Goal: Task Accomplishment & Management: Use online tool/utility

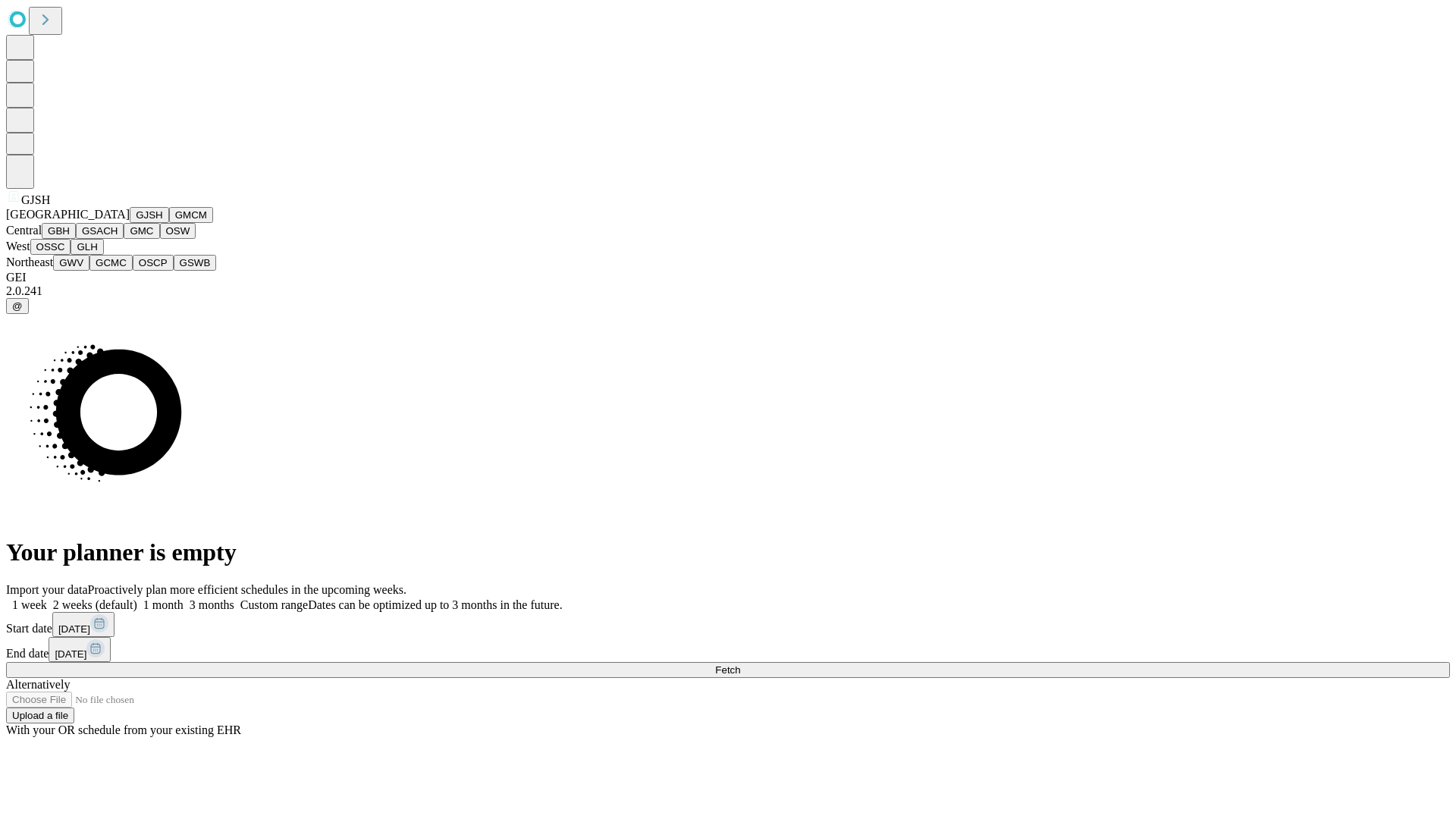
click at [130, 223] on button "GJSH" at bounding box center [150, 215] width 40 height 16
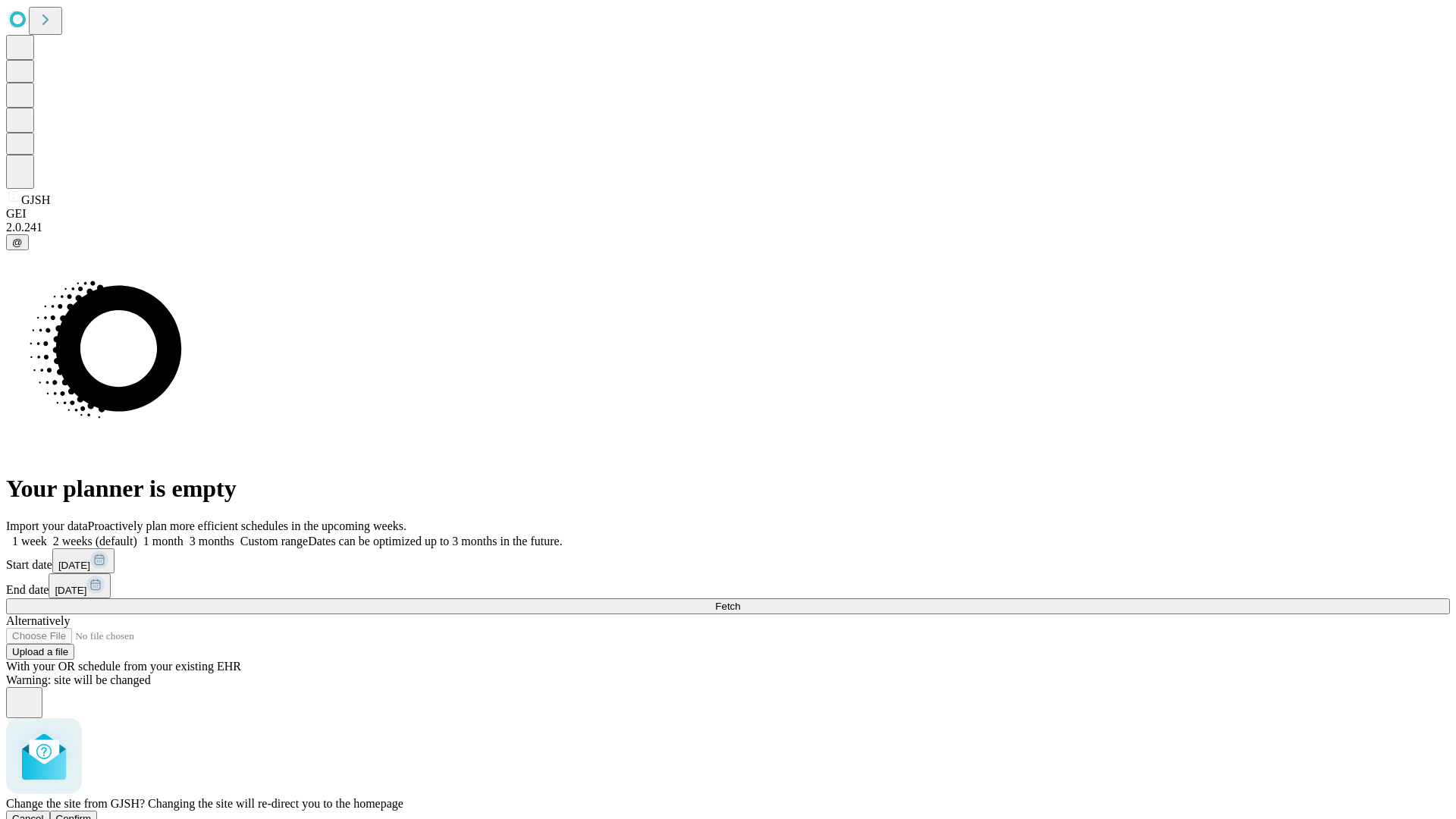
click at [92, 813] on span "Confirm" at bounding box center [74, 818] width 36 height 11
click at [184, 535] on label "1 month" at bounding box center [159, 541] width 46 height 13
click at [740, 601] on span "Fetch" at bounding box center [727, 606] width 25 height 11
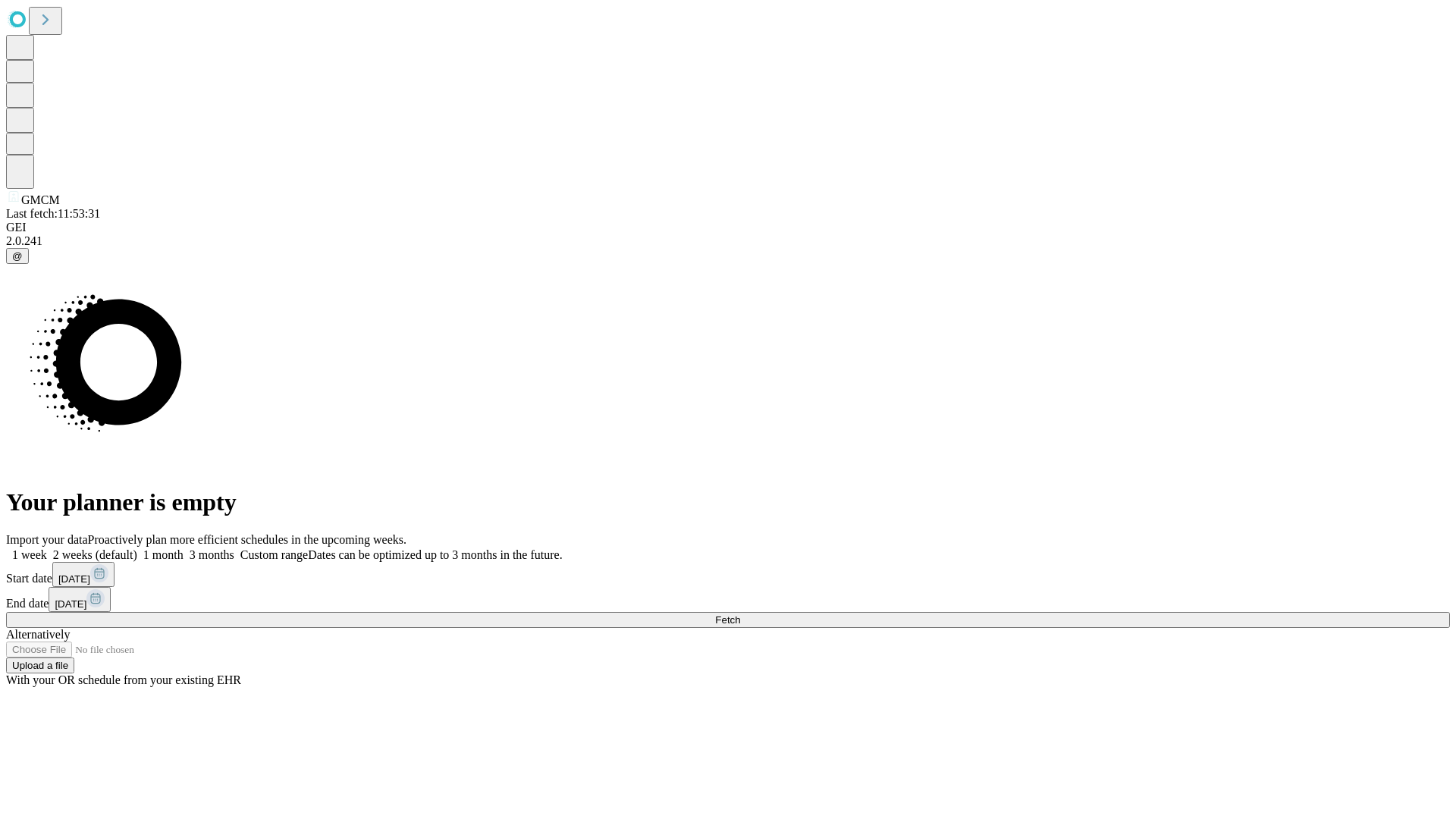
click at [184, 549] on label "1 month" at bounding box center [159, 555] width 46 height 13
click at [740, 614] on span "Fetch" at bounding box center [727, 620] width 25 height 11
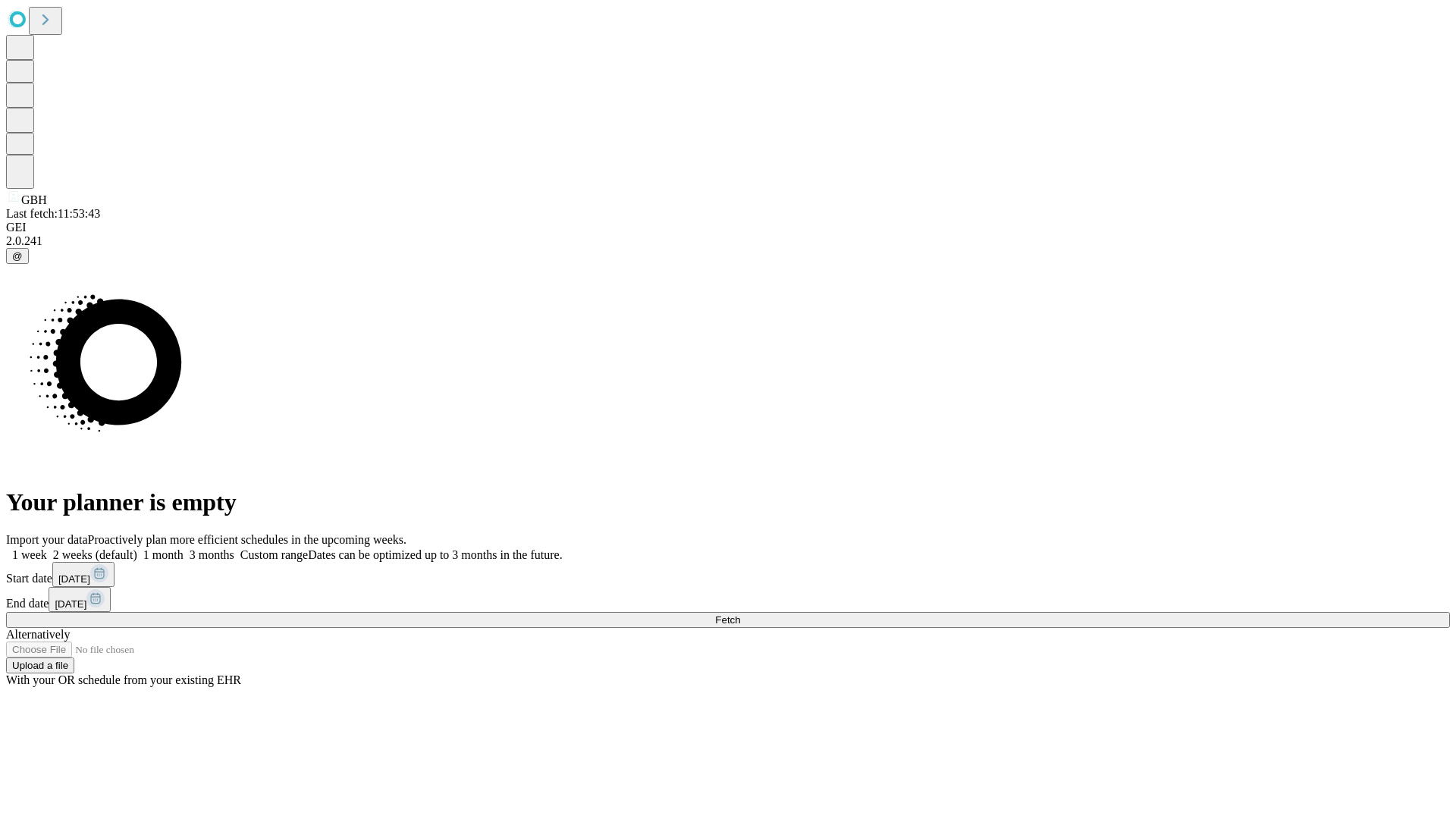
click at [184, 549] on label "1 month" at bounding box center [159, 555] width 46 height 13
click at [740, 614] on span "Fetch" at bounding box center [727, 620] width 25 height 11
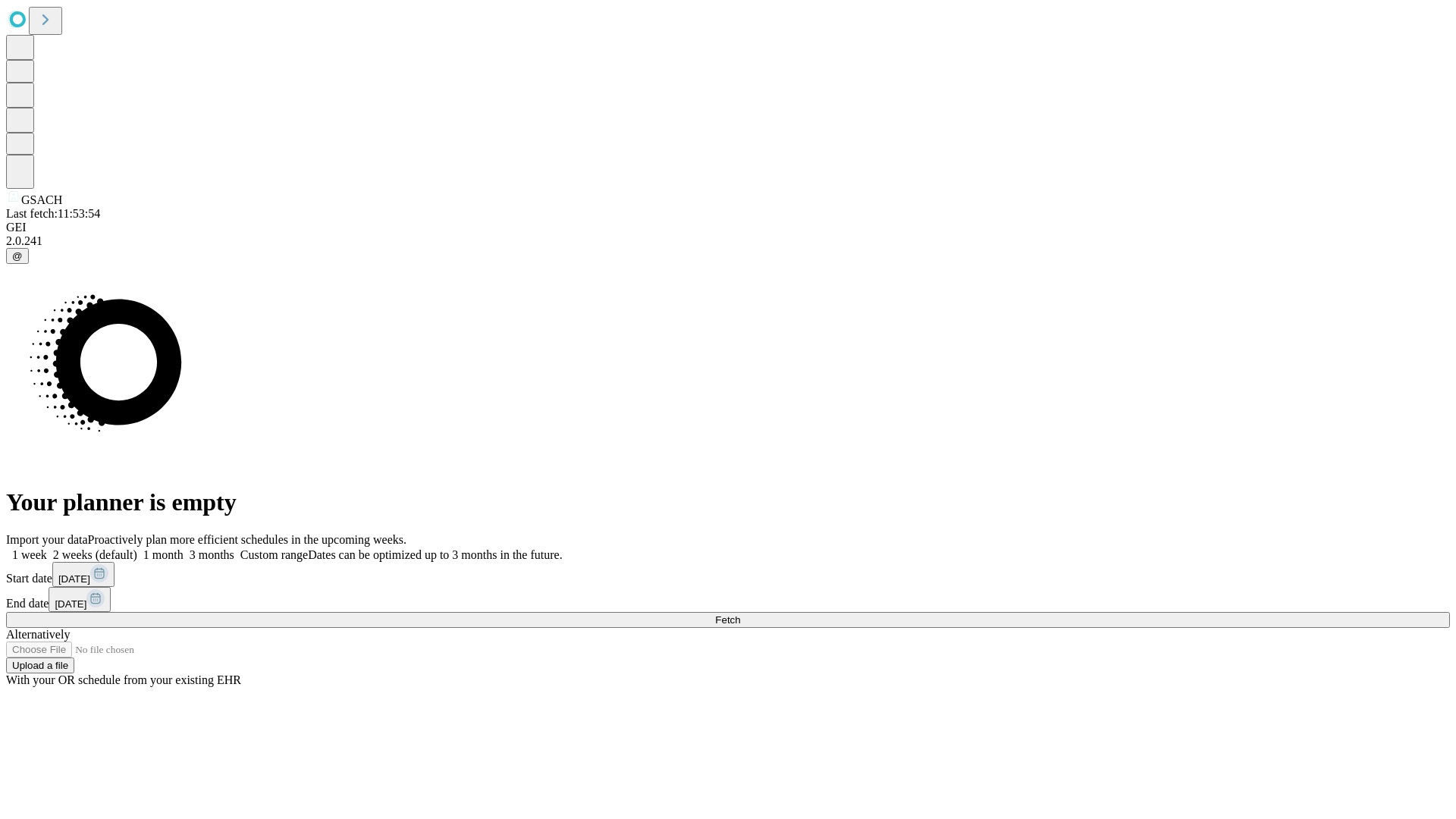
click at [184, 549] on label "1 month" at bounding box center [159, 555] width 46 height 13
click at [740, 614] on span "Fetch" at bounding box center [727, 620] width 25 height 11
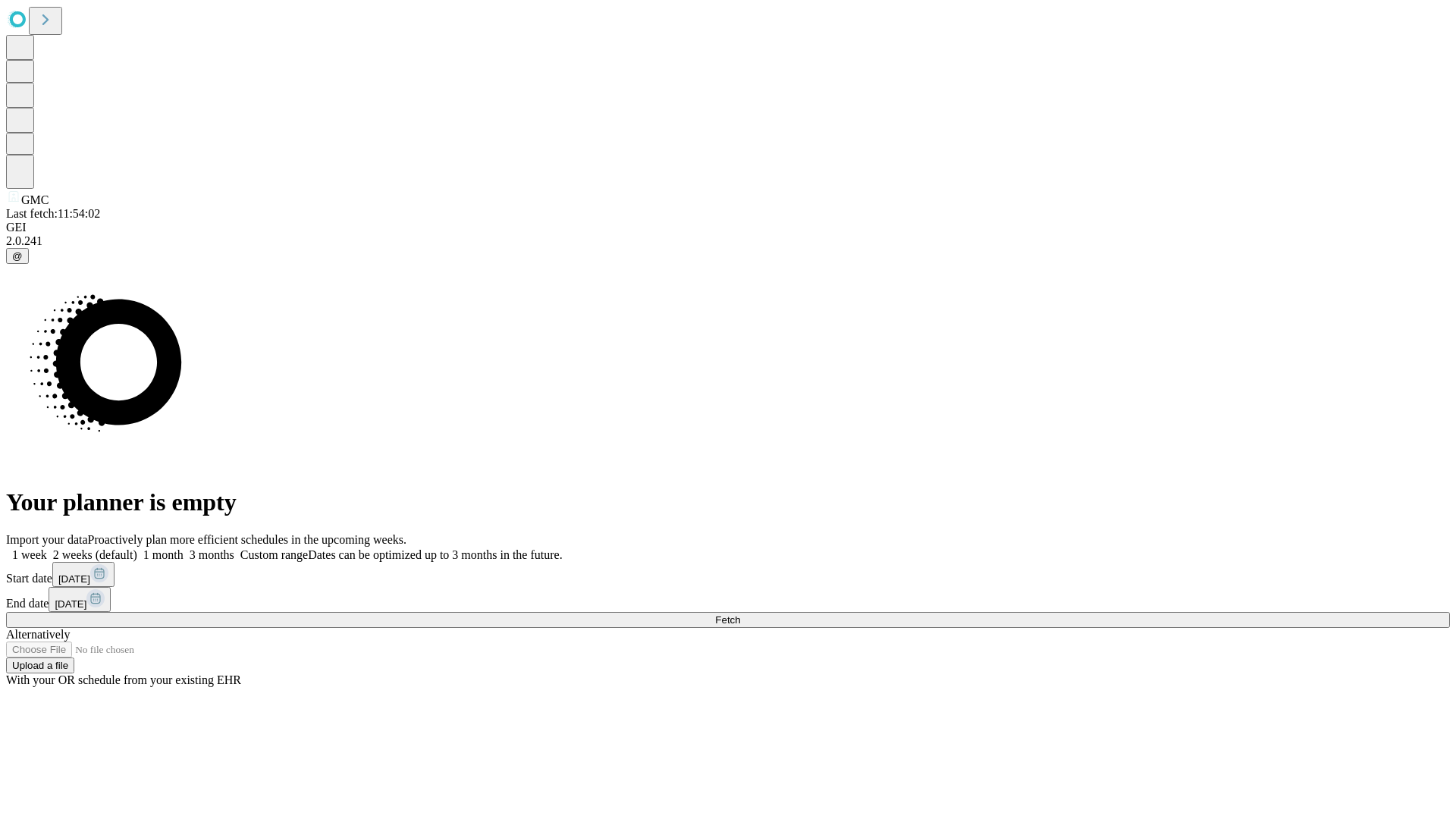
click at [184, 549] on label "1 month" at bounding box center [159, 555] width 46 height 13
click at [740, 614] on span "Fetch" at bounding box center [727, 620] width 25 height 11
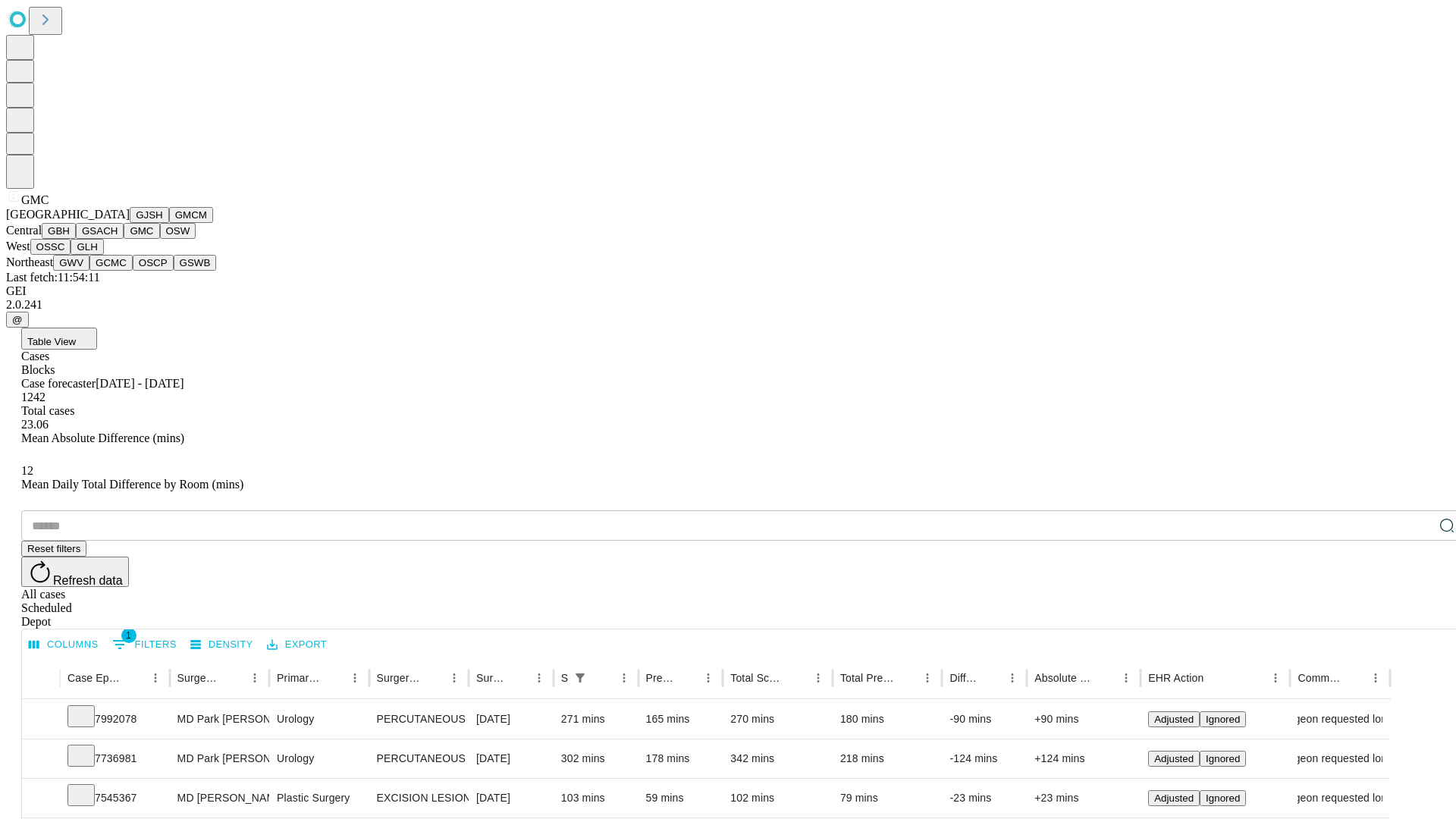
click at [160, 239] on button "OSW" at bounding box center [179, 231] width 36 height 16
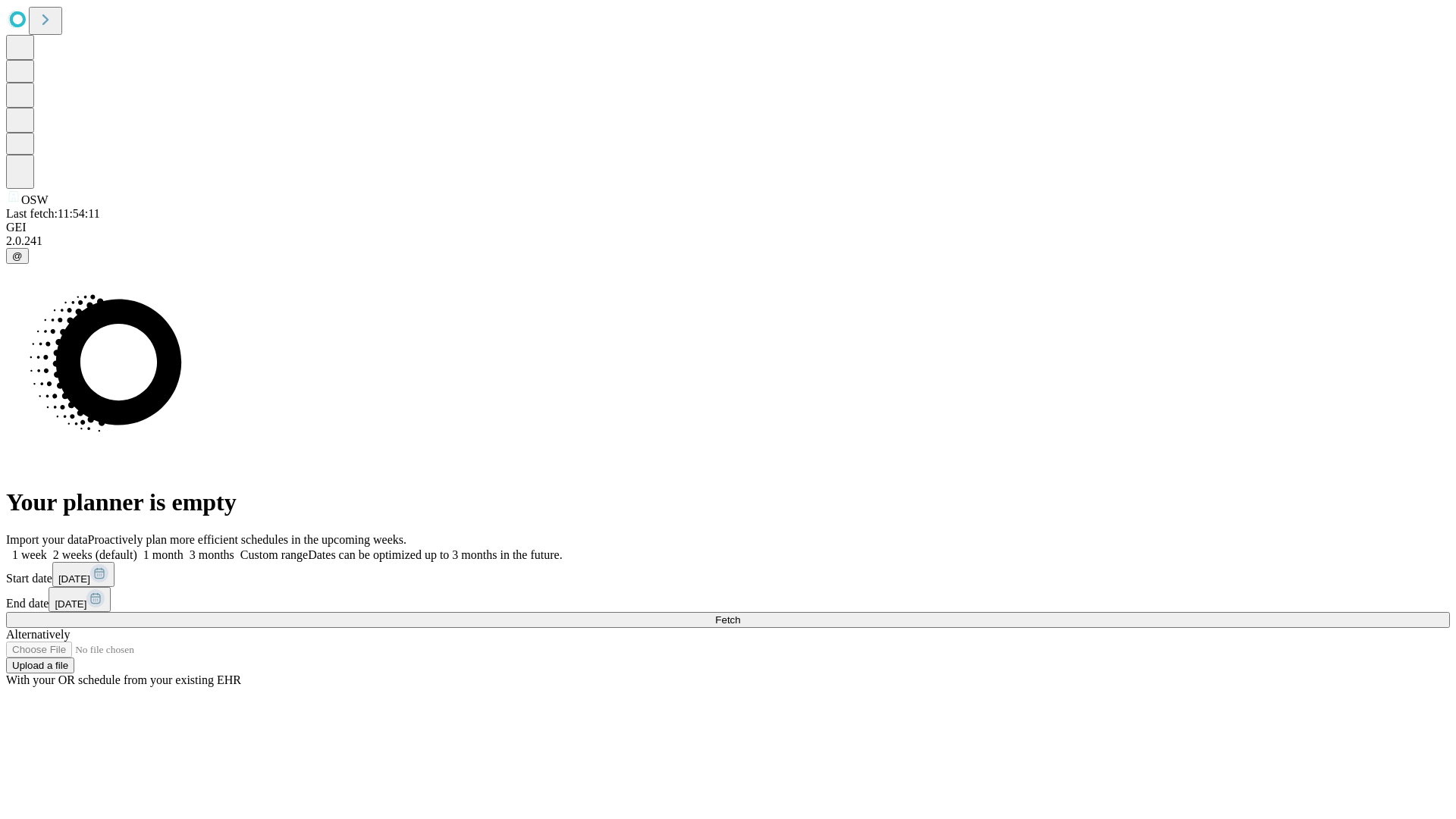
click at [184, 549] on label "1 month" at bounding box center [159, 555] width 46 height 13
click at [740, 614] on span "Fetch" at bounding box center [727, 620] width 25 height 11
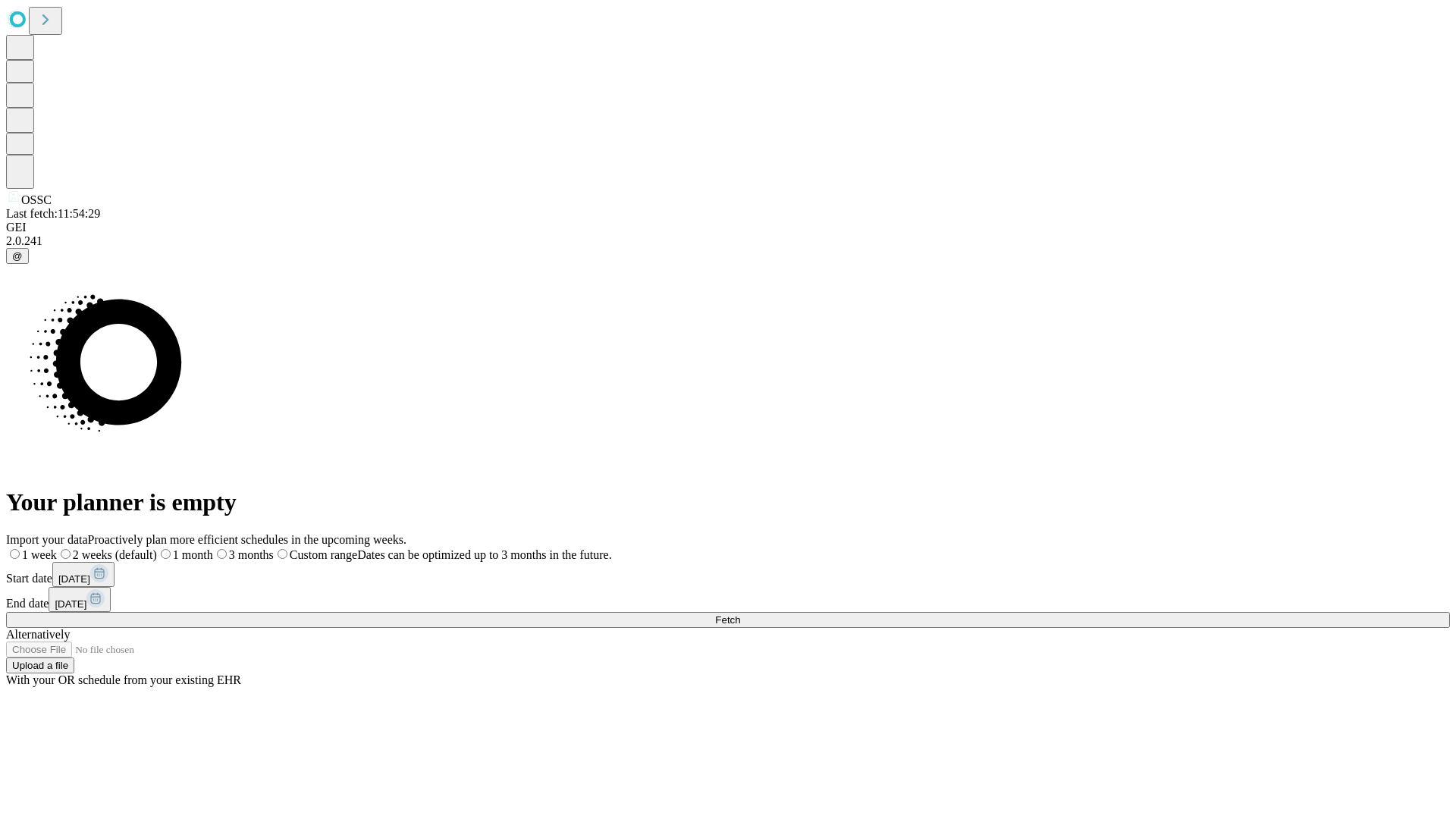
click at [213, 549] on label "1 month" at bounding box center [185, 555] width 56 height 13
click at [740, 614] on span "Fetch" at bounding box center [727, 620] width 25 height 11
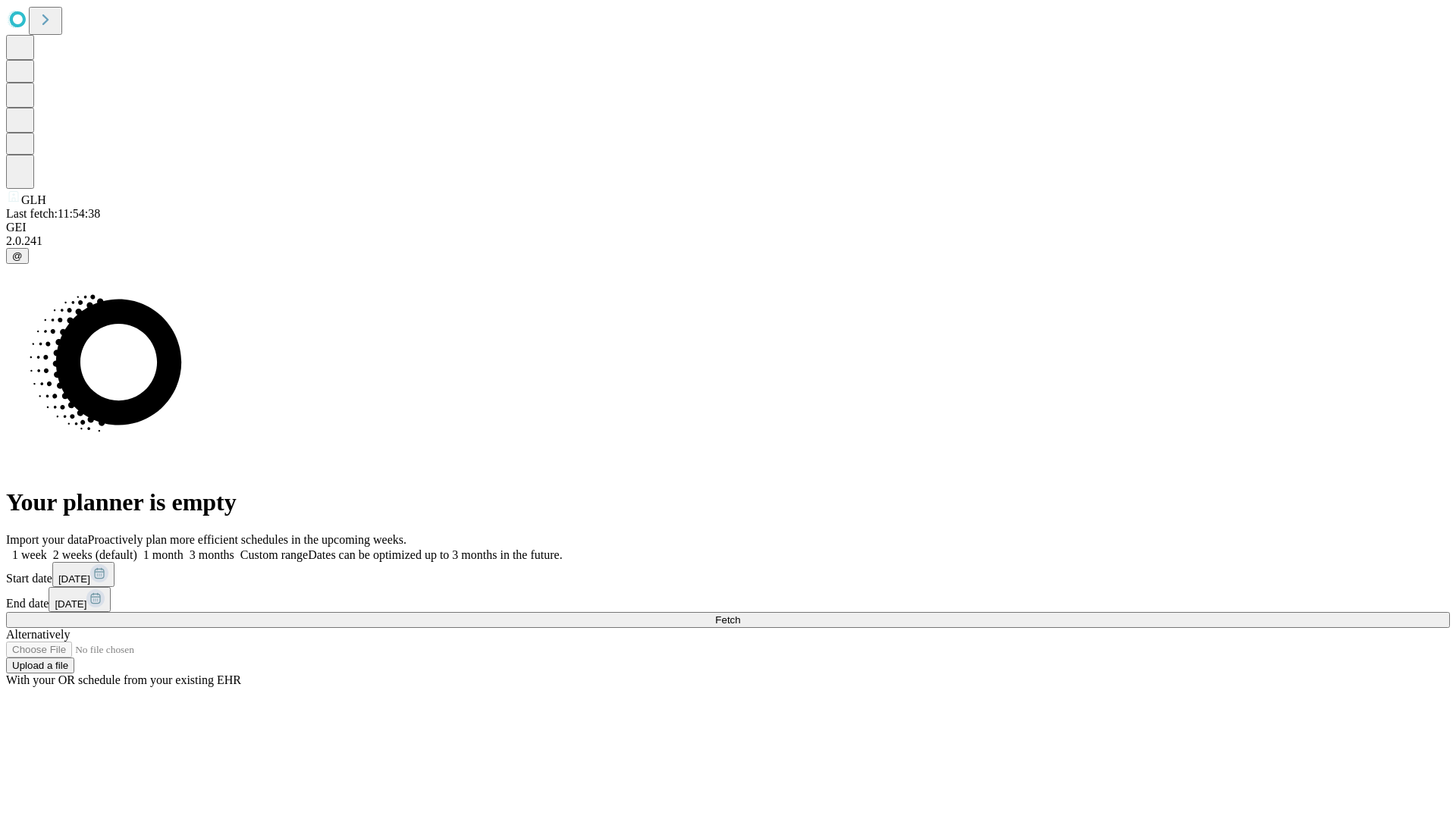
click at [740, 614] on span "Fetch" at bounding box center [727, 620] width 25 height 11
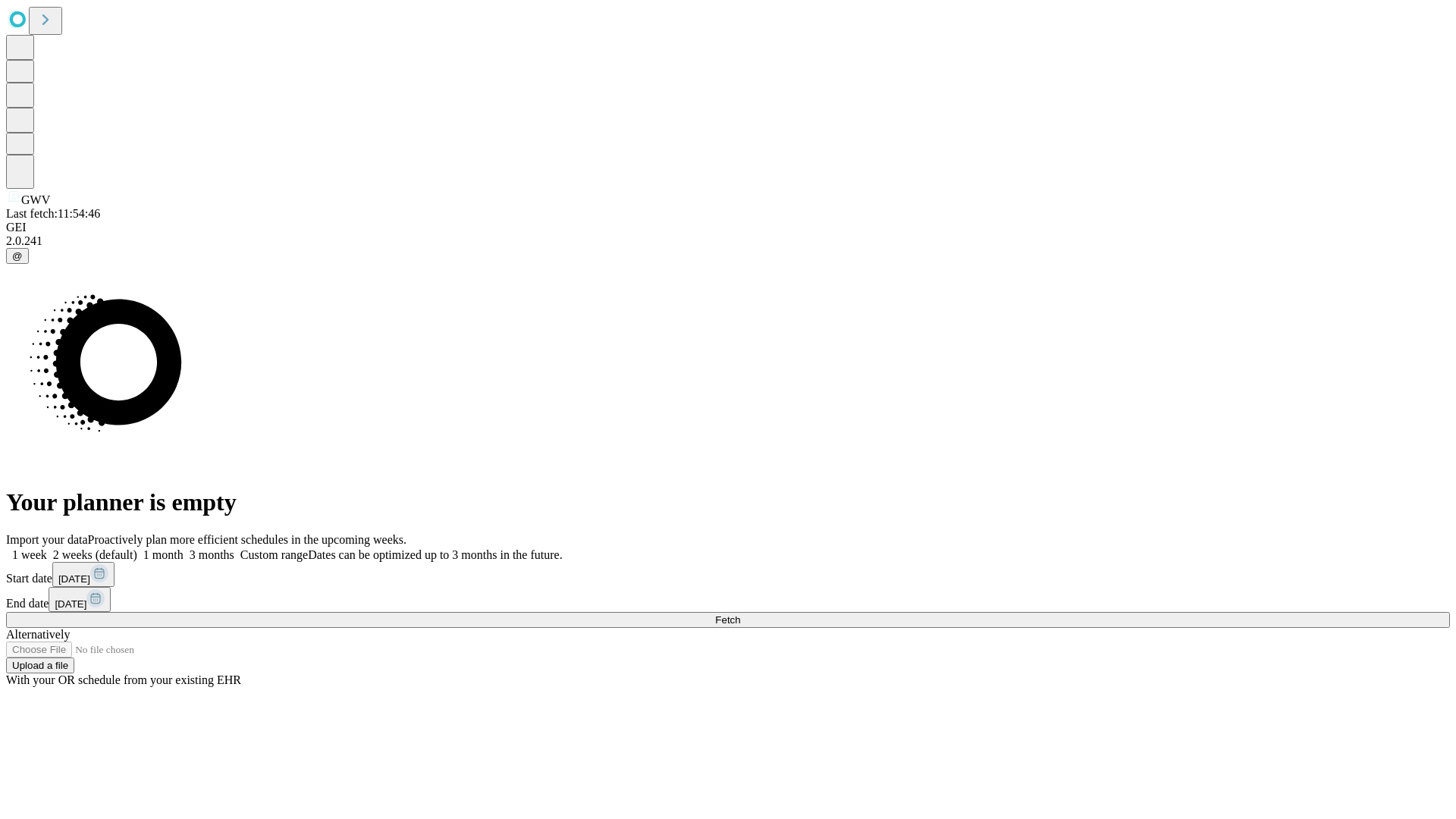
click at [184, 549] on label "1 month" at bounding box center [159, 555] width 46 height 13
click at [740, 614] on span "Fetch" at bounding box center [727, 620] width 25 height 11
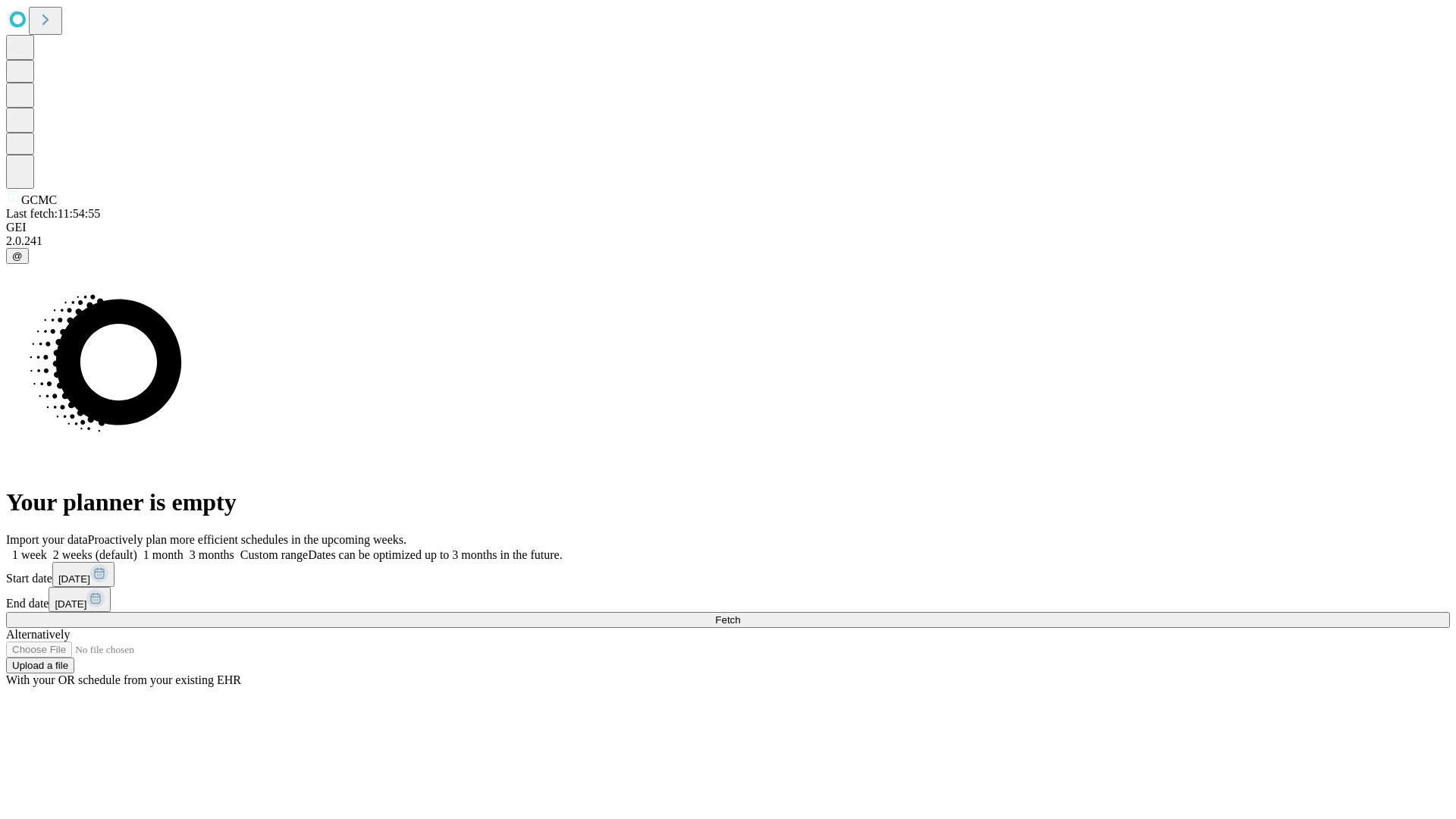
click at [184, 549] on label "1 month" at bounding box center [159, 555] width 46 height 13
click at [740, 614] on span "Fetch" at bounding box center [727, 620] width 25 height 11
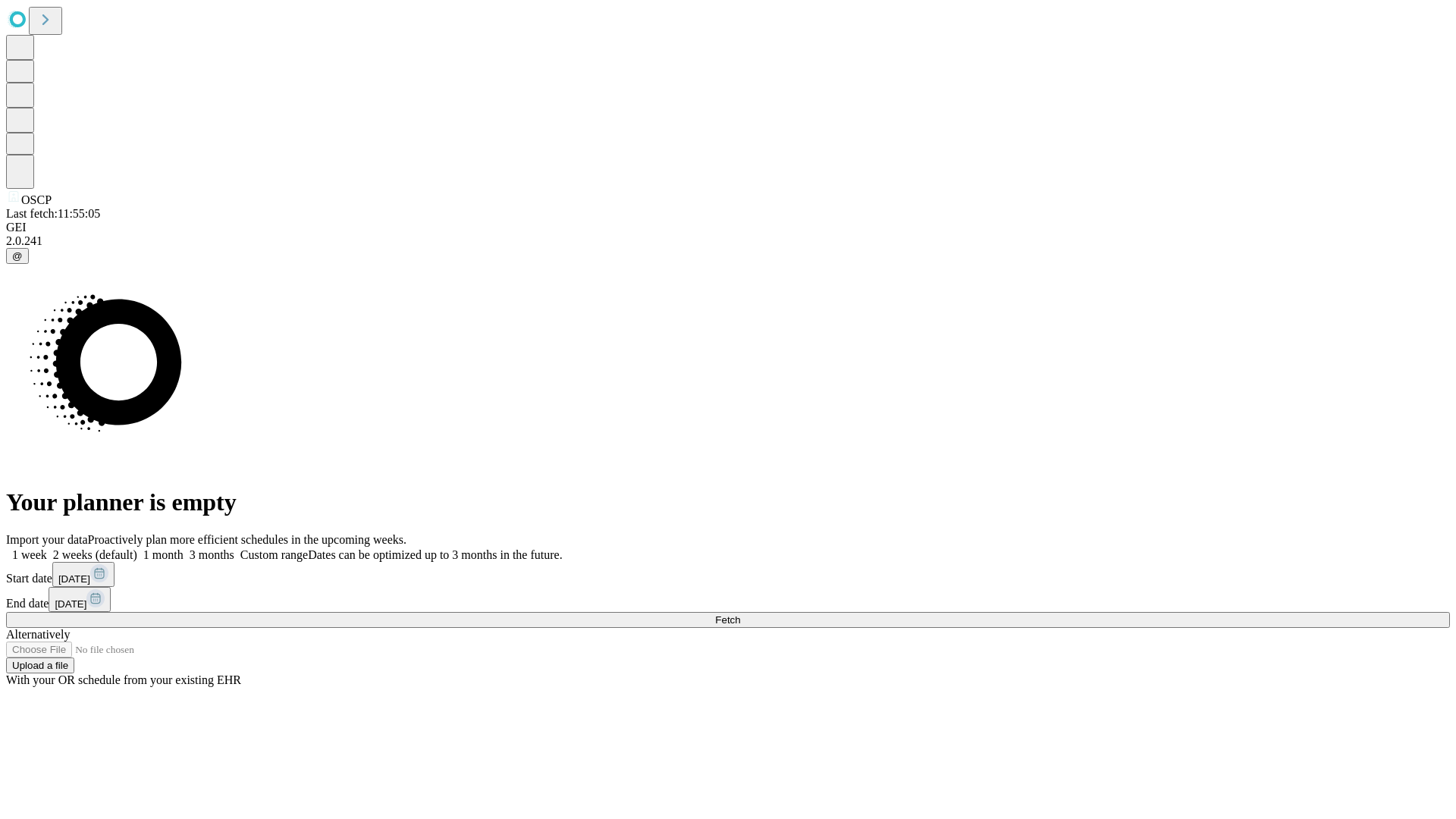
click at [184, 549] on label "1 month" at bounding box center [159, 555] width 46 height 13
click at [740, 614] on span "Fetch" at bounding box center [727, 620] width 25 height 11
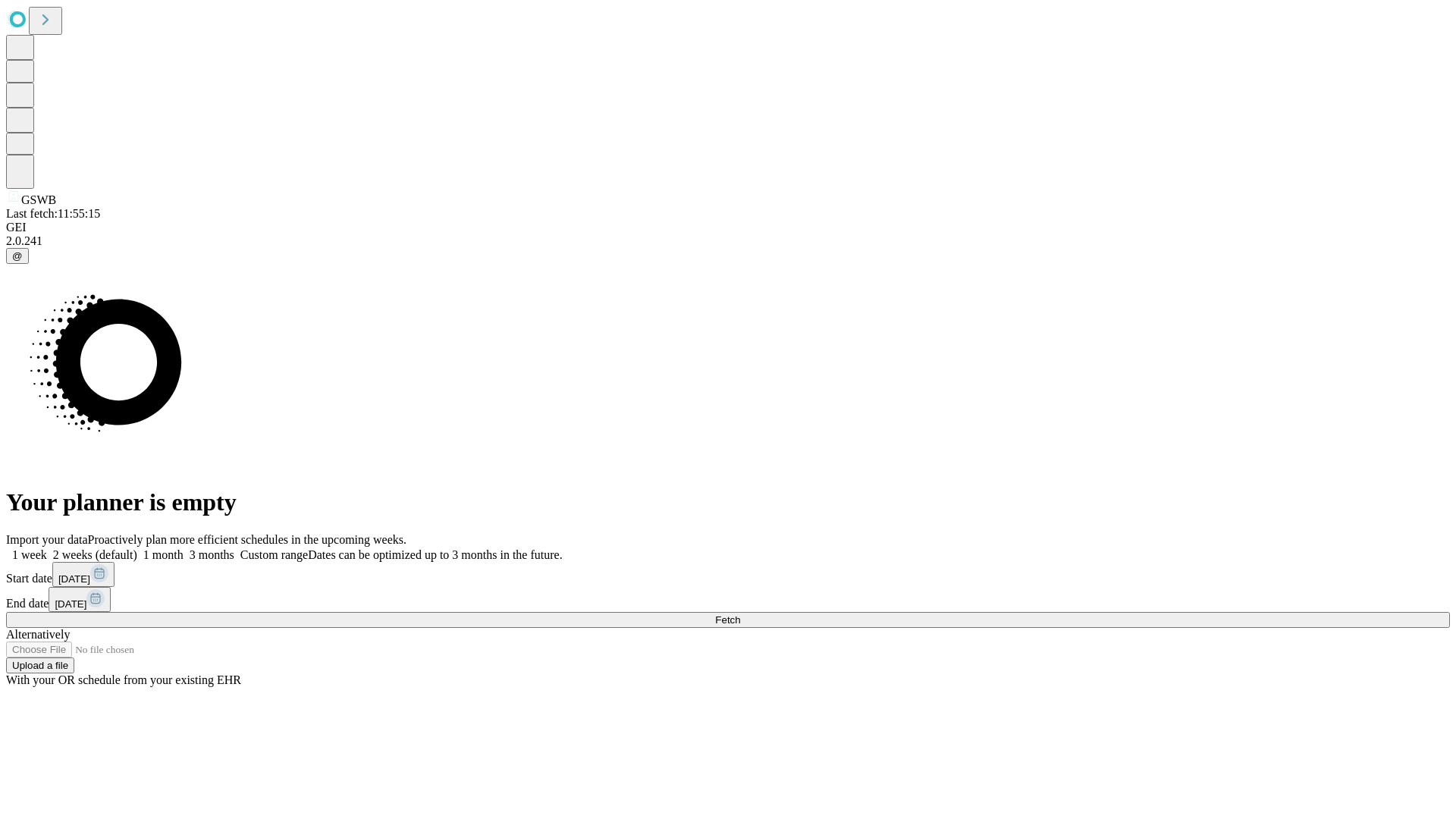
click at [184, 549] on label "1 month" at bounding box center [159, 555] width 46 height 13
click at [740, 614] on span "Fetch" at bounding box center [727, 620] width 25 height 11
